Goal: Task Accomplishment & Management: Manage account settings

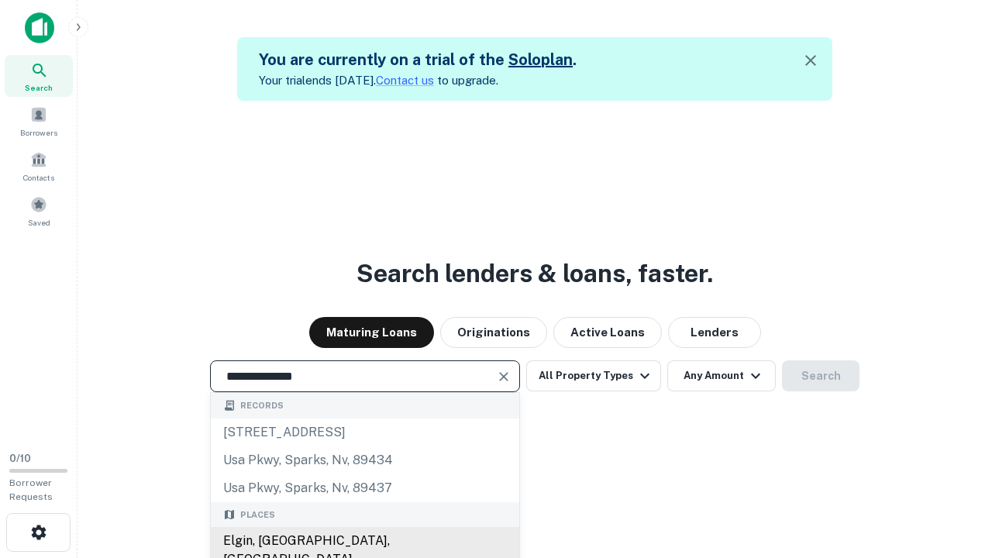
click at [364, 541] on div "Elgin, [GEOGRAPHIC_DATA], [GEOGRAPHIC_DATA]" at bounding box center [365, 550] width 308 height 46
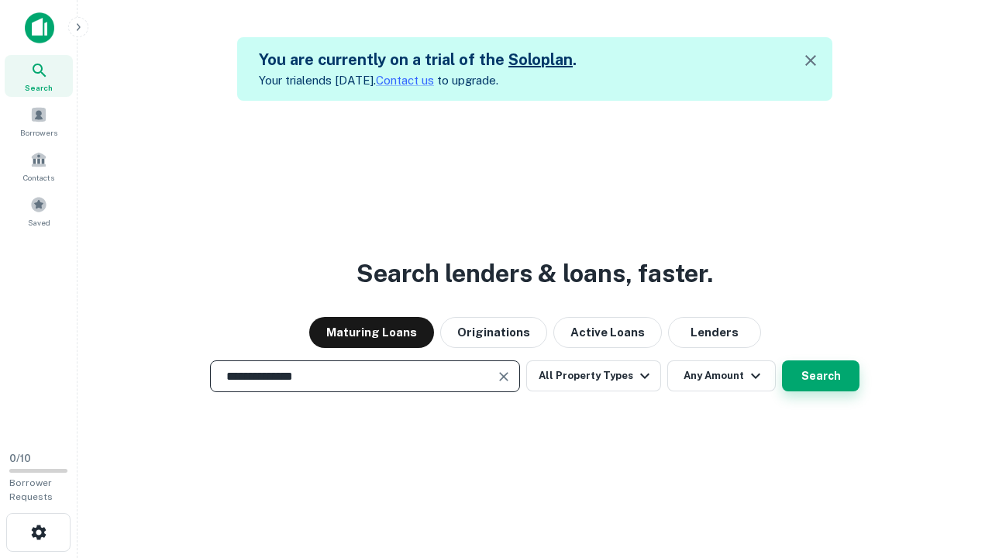
type input "**********"
click at [782, 360] on button "Search" at bounding box center [820, 375] width 77 height 31
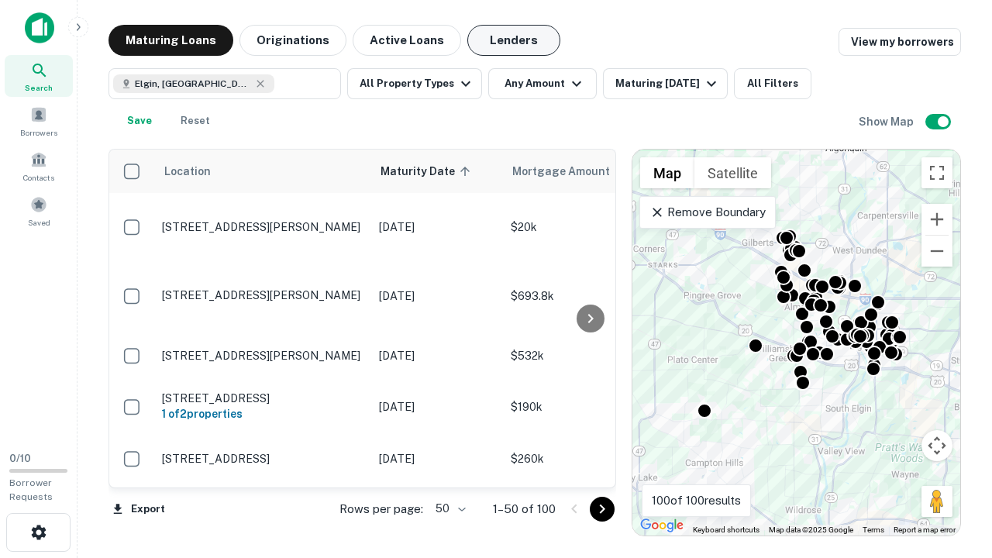
click at [514, 40] on button "Lenders" at bounding box center [513, 40] width 93 height 31
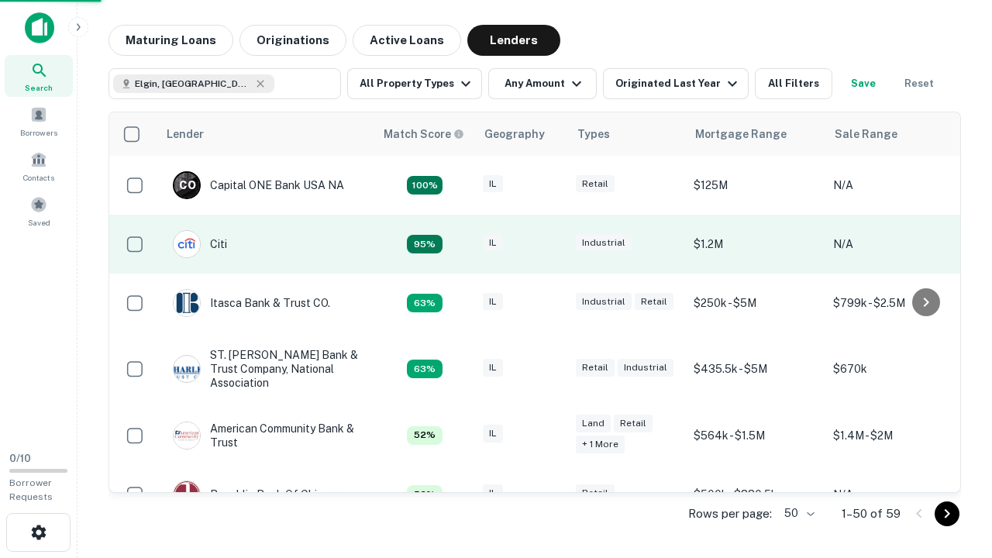
click at [550, 244] on div "IL" at bounding box center [521, 244] width 77 height 21
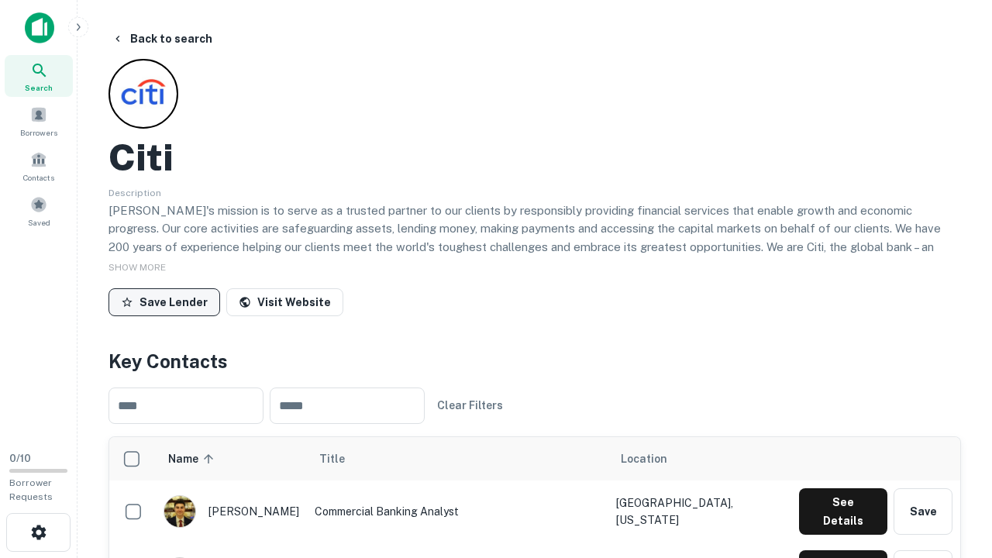
click at [164, 301] on button "Save Lender" at bounding box center [164, 302] width 112 height 28
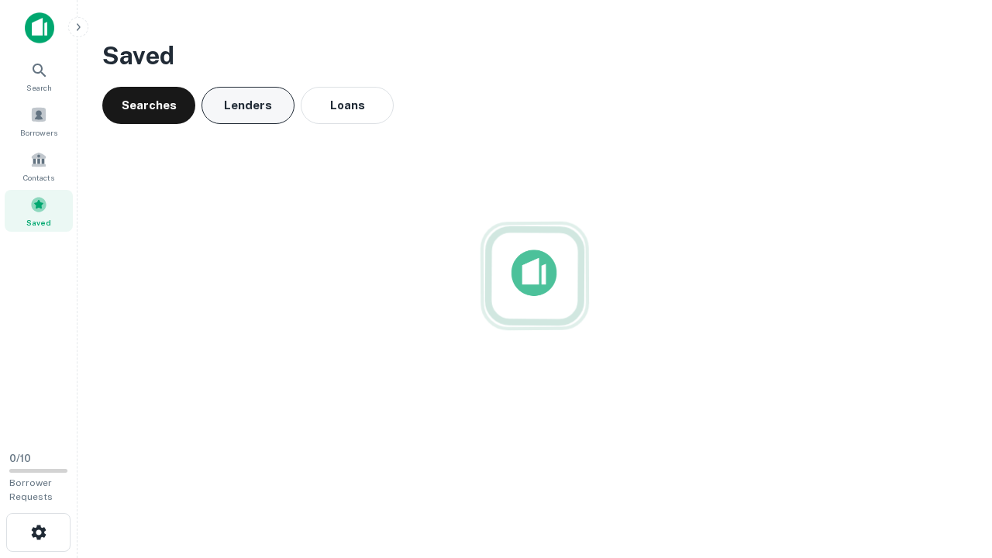
click at [248, 105] on button "Lenders" at bounding box center [247, 105] width 93 height 37
